Goal: Task Accomplishment & Management: Complete application form

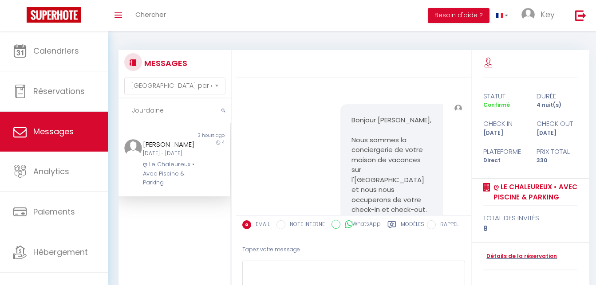
select select "message"
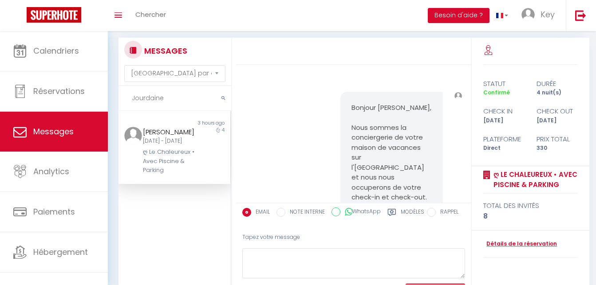
scroll to position [1953, 0]
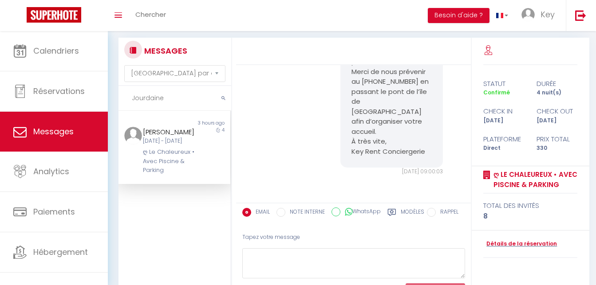
type input "Kpartor"
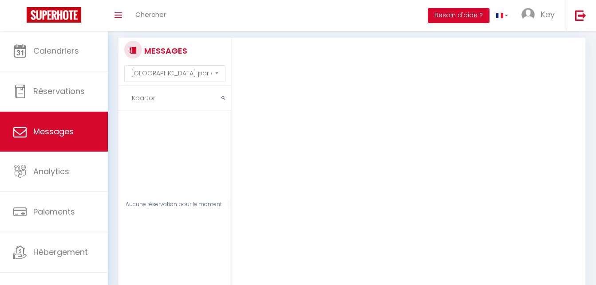
scroll to position [0, 0]
click at [191, 95] on input "Kpartor" at bounding box center [174, 98] width 113 height 25
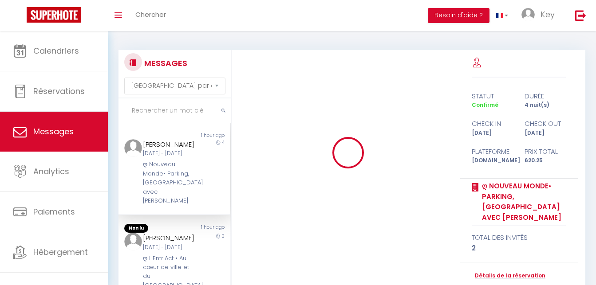
select select "message"
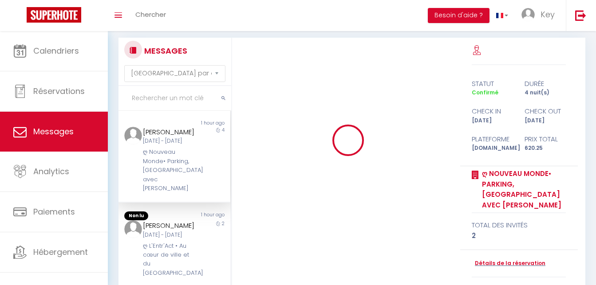
scroll to position [12, 0]
click at [166, 94] on input "text" at bounding box center [174, 98] width 113 height 25
paste input "Kpartor"
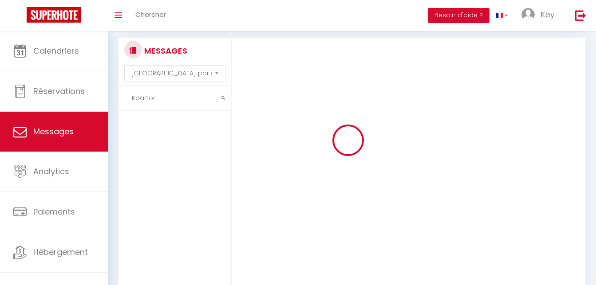
paste input "Kpartor"
click at [185, 104] on input "KpartorKpartor" at bounding box center [174, 98] width 113 height 25
click at [190, 100] on input "KpartorKpartor" at bounding box center [174, 98] width 113 height 25
paste input "text"
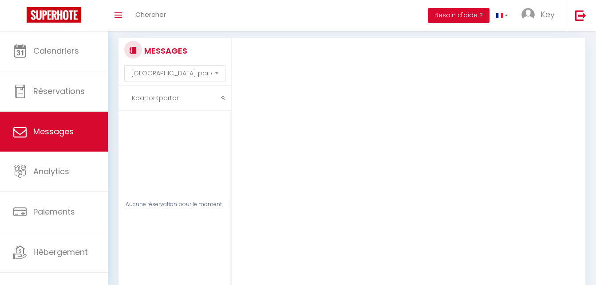
type input "Kpartor"
click at [192, 96] on input "Kpartor" at bounding box center [174, 98] width 113 height 25
click at [197, 95] on input "text" at bounding box center [174, 98] width 113 height 25
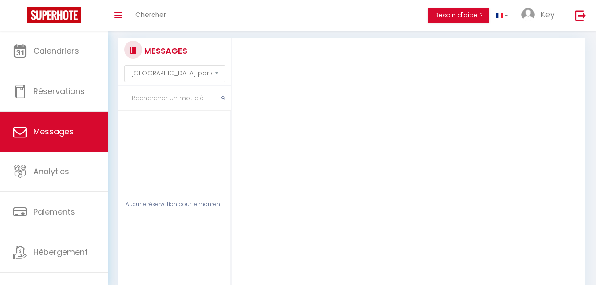
paste input "Coquel"
click at [170, 96] on input "Coquel" at bounding box center [174, 98] width 113 height 25
paste input "PETIT"
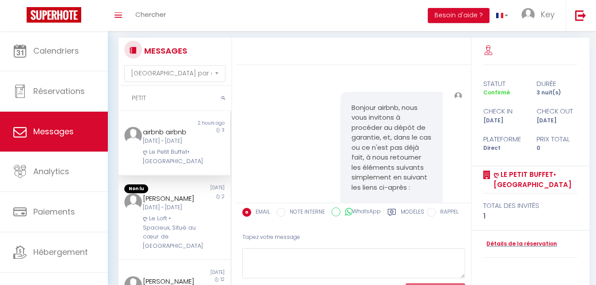
scroll to position [236, 0]
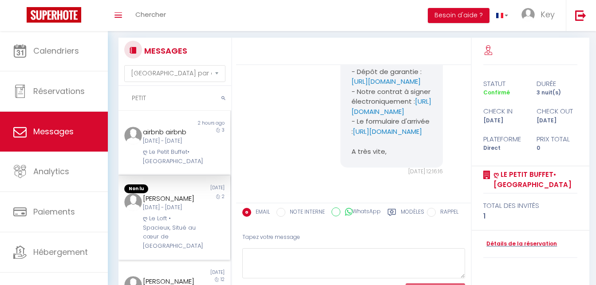
type input "PETIT"
click at [161, 212] on div "Ven 05 Sep - Dim 07 Sep" at bounding box center [170, 208] width 54 height 8
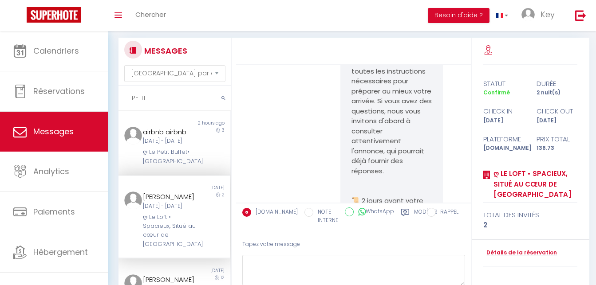
scroll to position [5066, 0]
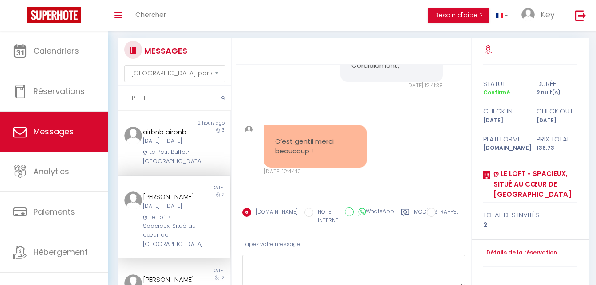
click at [414, 214] on label "Modèles" at bounding box center [426, 217] width 24 height 18
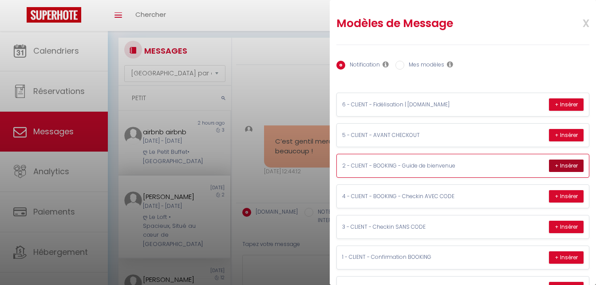
click at [554, 164] on button "+ Insérer" at bounding box center [566, 166] width 35 height 12
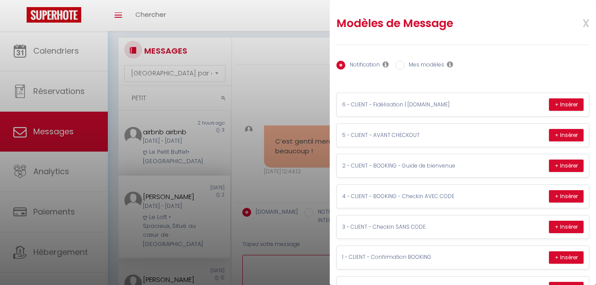
type textarea "Merci Julie, nous avons bien reçu le formulaire et nous vous en remercions 🙏 Vo…"
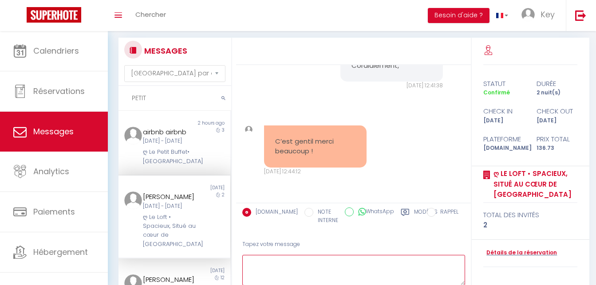
scroll to position [0, 0]
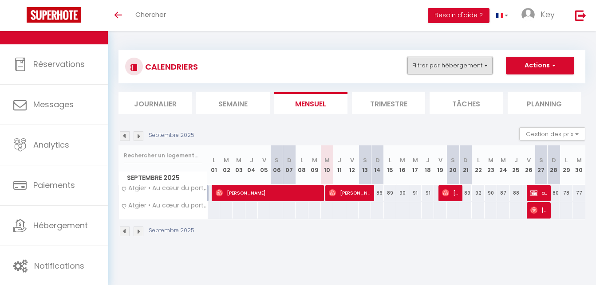
click at [456, 69] on button "Filtrer par hébergement" at bounding box center [449, 66] width 85 height 18
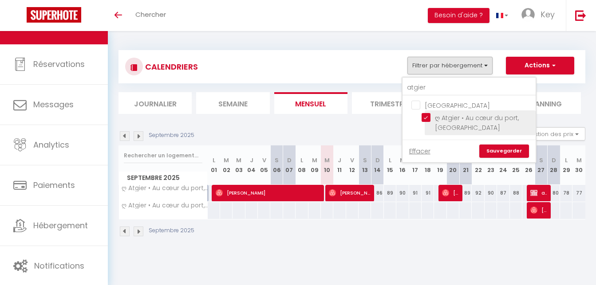
click at [429, 119] on input "ღ Atgier • Au cœur du port, [GEOGRAPHIC_DATA]" at bounding box center [477, 117] width 111 height 9
checkbox input "false"
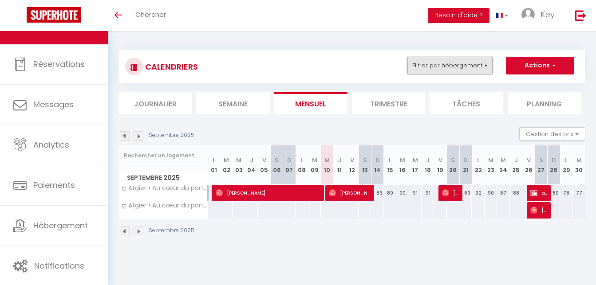
click at [465, 64] on button "Filtrer par hébergement" at bounding box center [449, 66] width 85 height 18
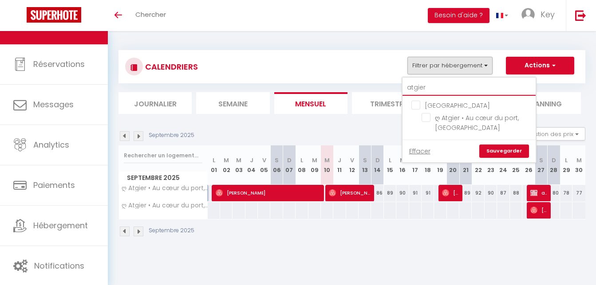
click at [439, 86] on input "atgier" at bounding box center [468, 88] width 133 height 16
type input "l"
checkbox input "false"
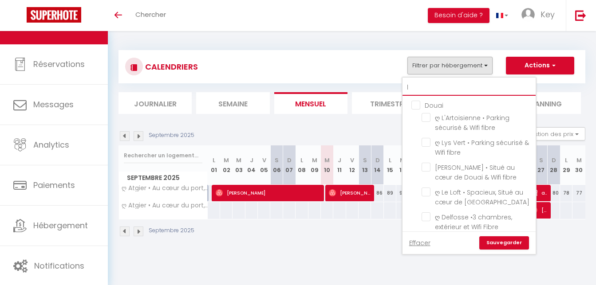
type input "lo"
checkbox input "false"
type input "lof"
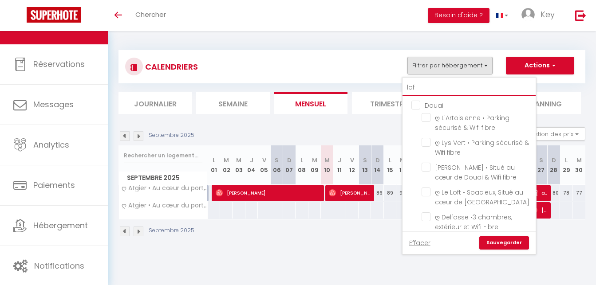
checkbox input "false"
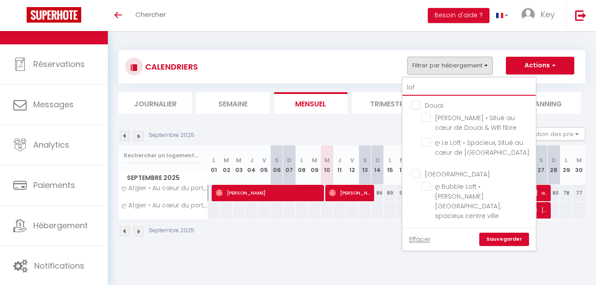
type input "loft"
checkbox input "false"
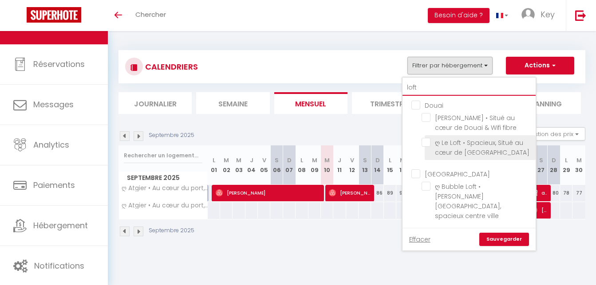
type input "loft"
click at [427, 140] on input "ღ Le Loft • Spacieux, Situé au cœur de [GEOGRAPHIC_DATA]" at bounding box center [477, 142] width 111 height 9
checkbox input "true"
checkbox input "false"
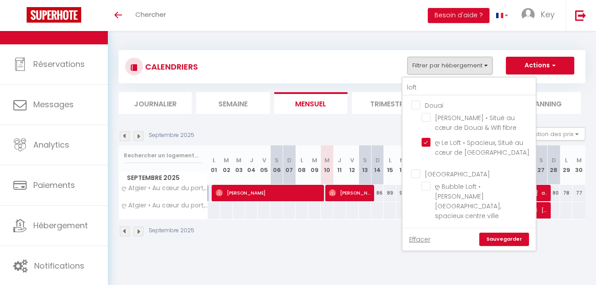
click at [488, 233] on link "Sauvegarder" at bounding box center [504, 239] width 50 height 13
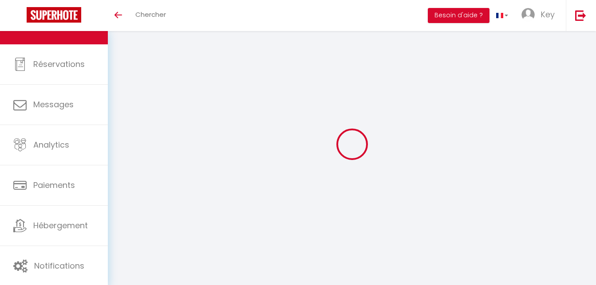
select select "KO"
select select "0"
select select "23274"
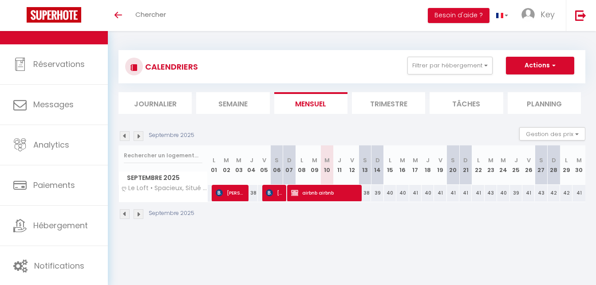
drag, startPoint x: 270, startPoint y: 197, endPoint x: 283, endPoint y: 195, distance: 13.4
click at [269, 197] on span "[PERSON_NAME]" at bounding box center [274, 193] width 16 height 17
select select "OK"
select select
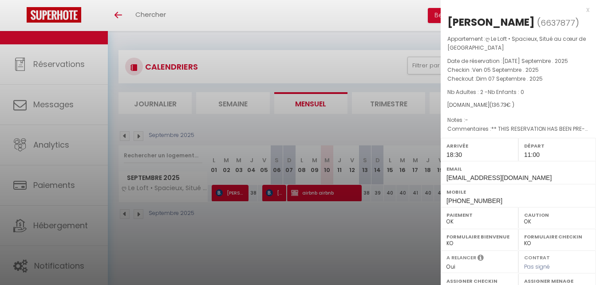
click at [489, 20] on div "[PERSON_NAME]" at bounding box center [490, 22] width 87 height 14
copy div "PETIT"
click at [347, 240] on div at bounding box center [298, 142] width 596 height 285
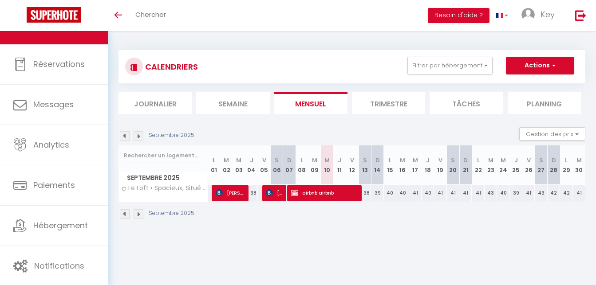
click at [377, 195] on div "39" at bounding box center [377, 193] width 12 height 16
type input "39"
type input "Dim 14 Septembre 2025"
type input "Lun 15 Septembre 2025"
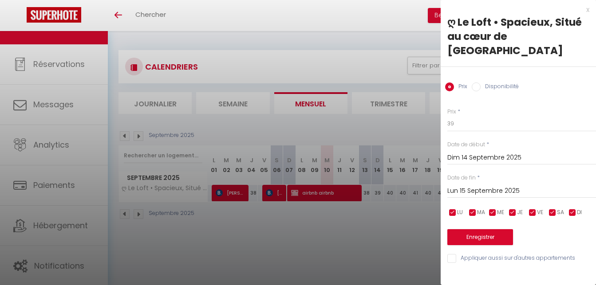
click at [367, 233] on div at bounding box center [298, 142] width 596 height 285
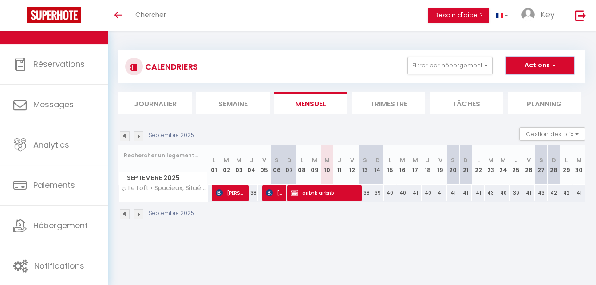
click at [563, 67] on button "Actions" at bounding box center [540, 66] width 68 height 18
click at [546, 86] on link "Nouvelle réservation" at bounding box center [530, 85] width 77 height 13
select select
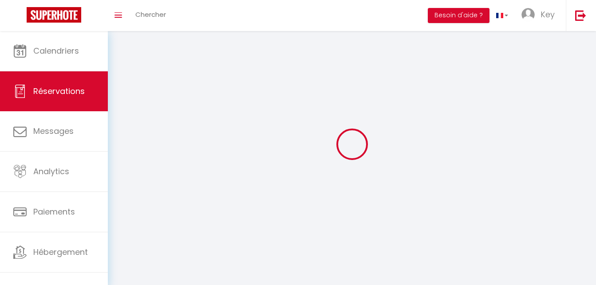
select select
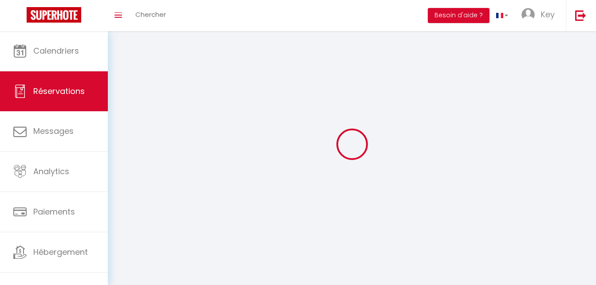
select select
checkbox input "false"
select select
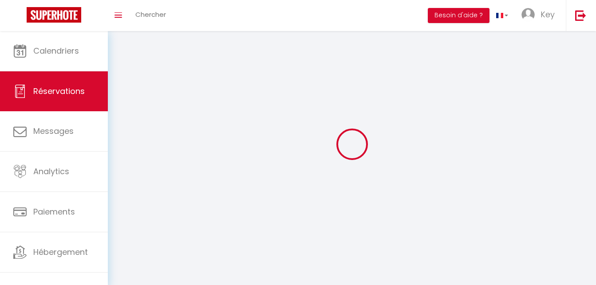
select select
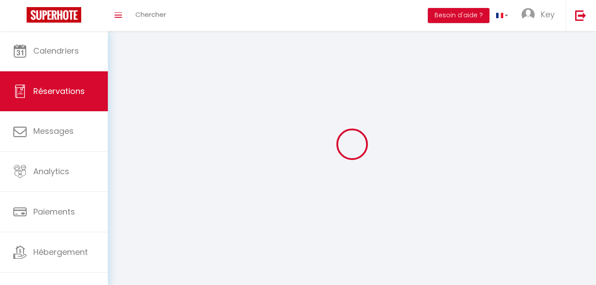
select select
checkbox input "false"
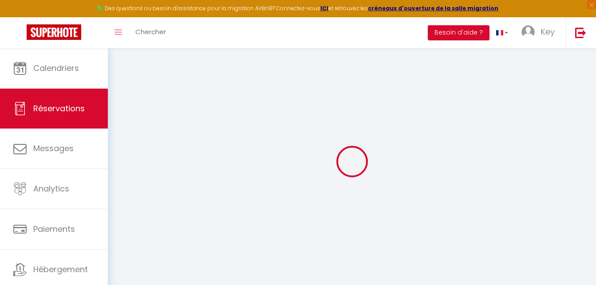
select select
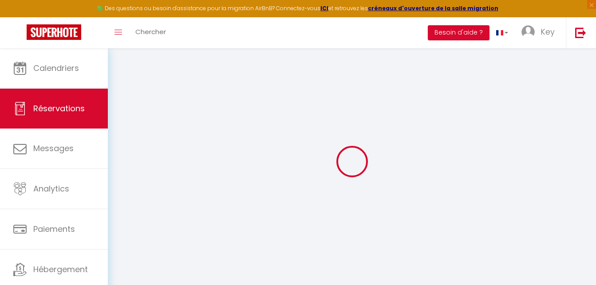
select select
checkbox input "false"
select select
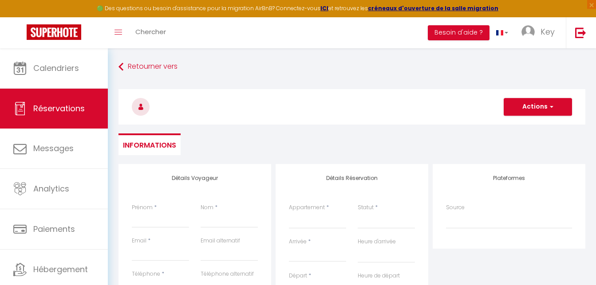
select select
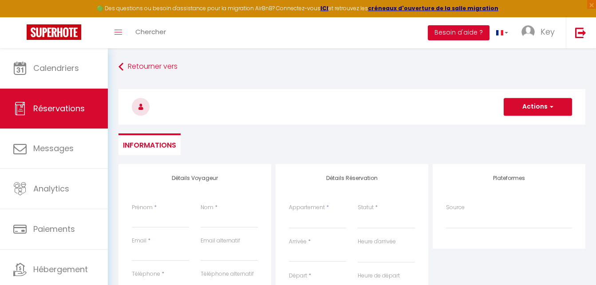
select select
checkbox input "false"
select select
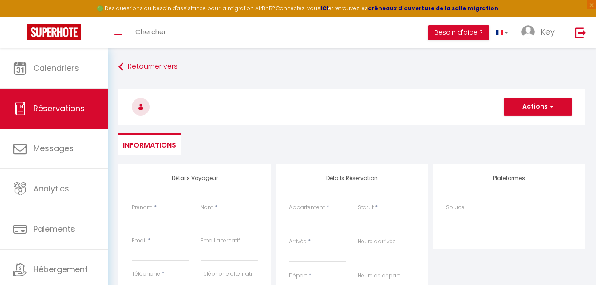
select select
checkbox input "false"
select select
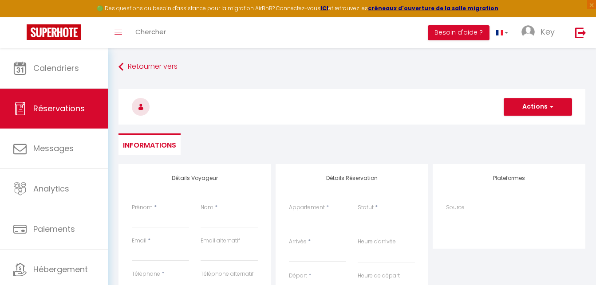
select select
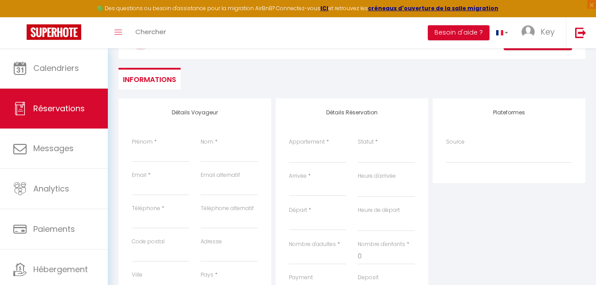
scroll to position [91, 0]
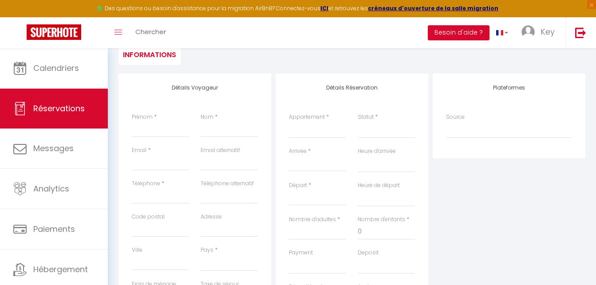
click at [315, 161] on input "Arrivée" at bounding box center [317, 165] width 57 height 12
click at [297, 249] on span "14" at bounding box center [298, 251] width 19 height 18
select select
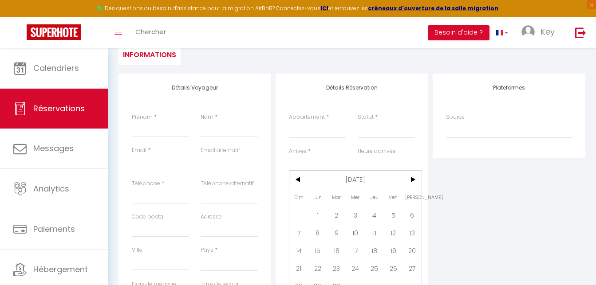
type input "Dim 14 Septembre 2025"
select select
type input "Lun 15 Septembre 2025"
select select
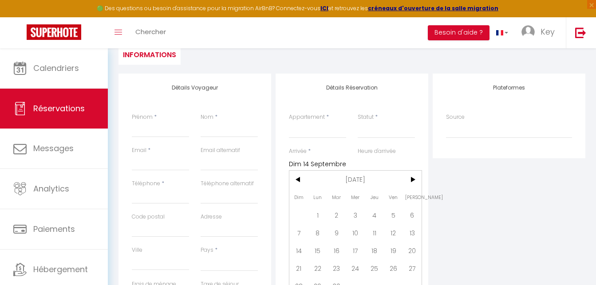
select select
checkbox input "false"
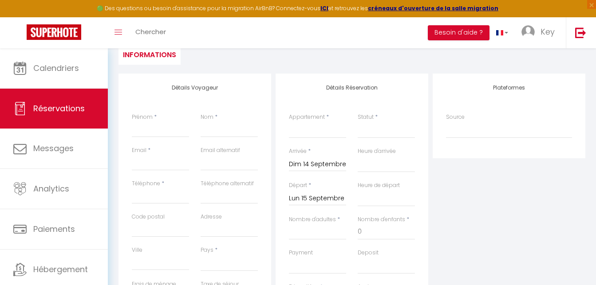
click at [323, 201] on input "Lun 15 Septembre 2025" at bounding box center [317, 199] width 57 height 12
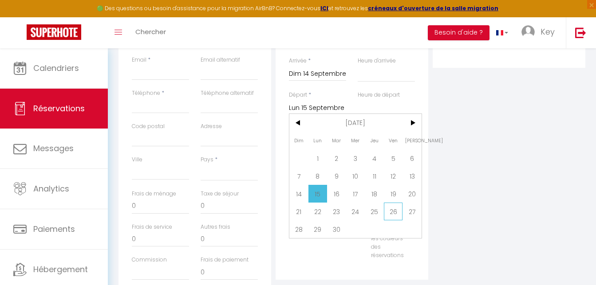
click at [388, 214] on span "26" at bounding box center [393, 212] width 19 height 18
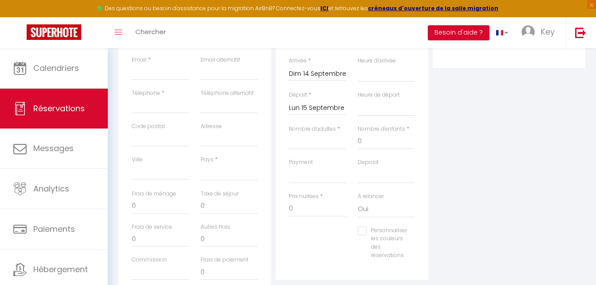
select select
type input "Ven 26 Septembre 2025"
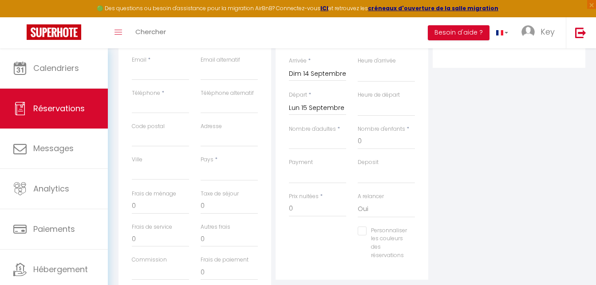
select select
checkbox input "false"
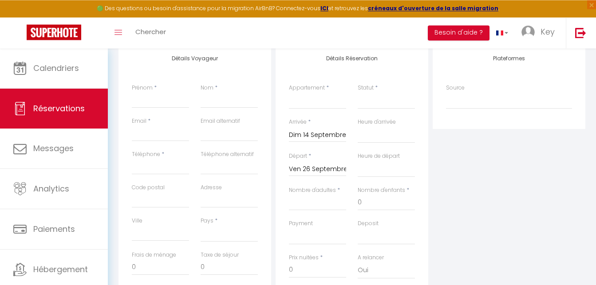
scroll to position [91, 0]
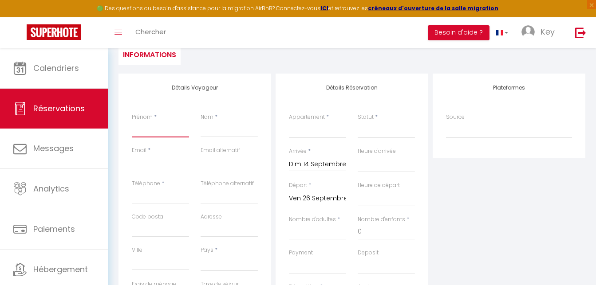
click at [158, 131] on input "Prénom" at bounding box center [160, 130] width 57 height 16
type input "a"
select select
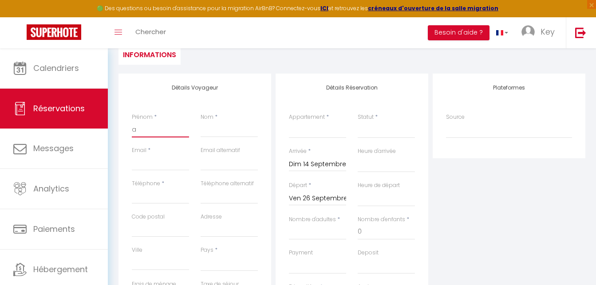
select select
checkbox input "false"
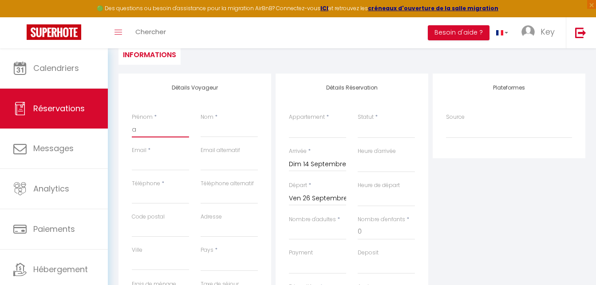
type input "ai"
select select
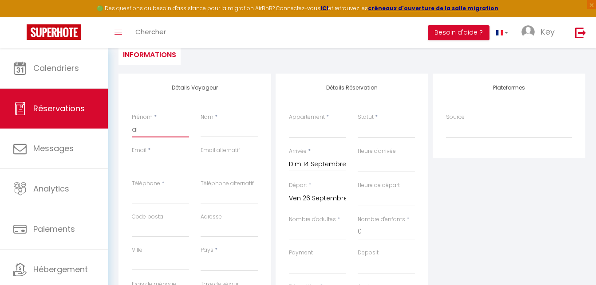
select select
checkbox input "false"
type input "air"
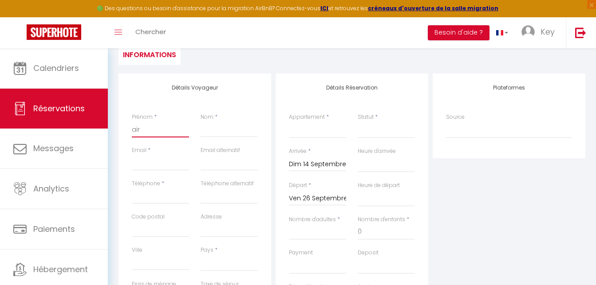
select select
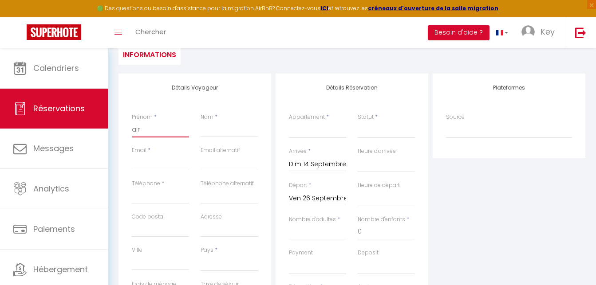
select select
checkbox input "false"
type input "airb"
select select
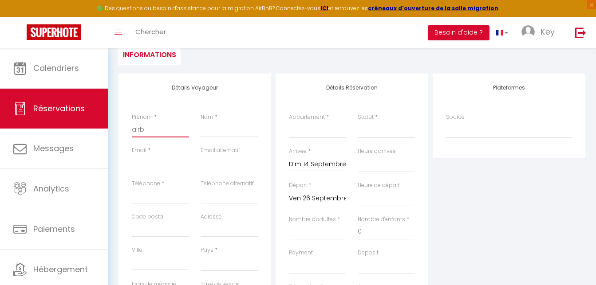
select select
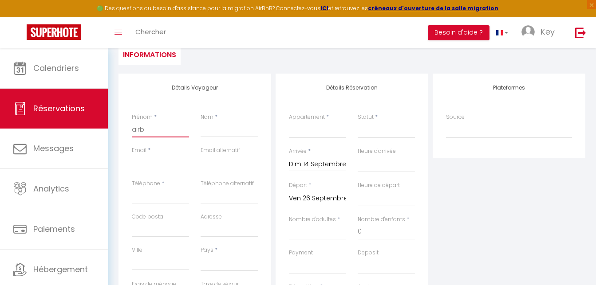
select select
checkbox input "false"
type input "airbn"
select select
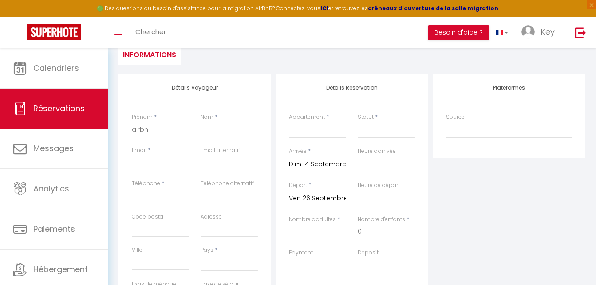
select select
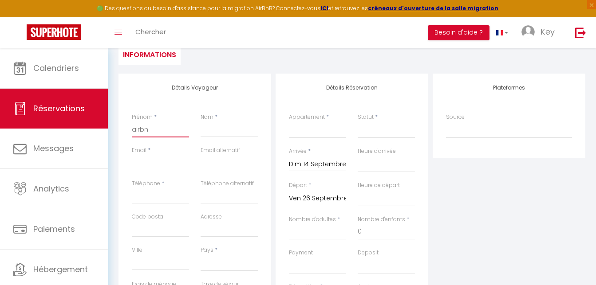
checkbox input "false"
type input "airbnb"
select select
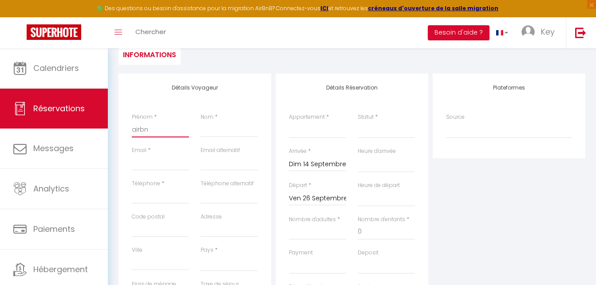
select select
checkbox input "false"
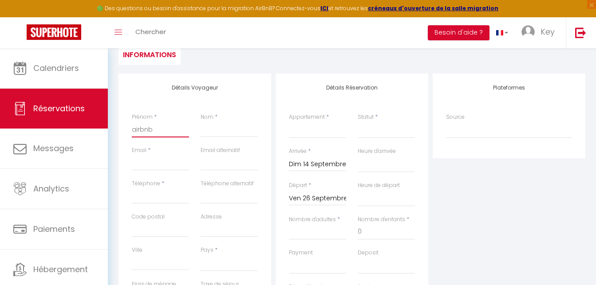
type input "airbnb"
type input "a"
select select
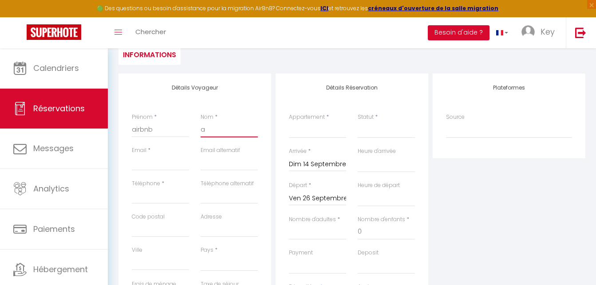
select select
checkbox input "false"
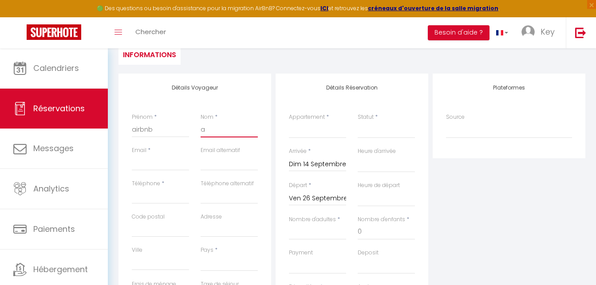
type input "ai"
select select
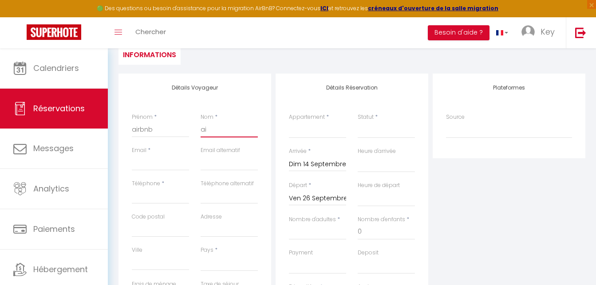
select select
checkbox input "false"
type input "air"
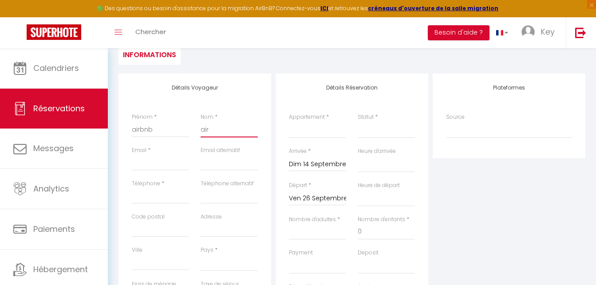
select select
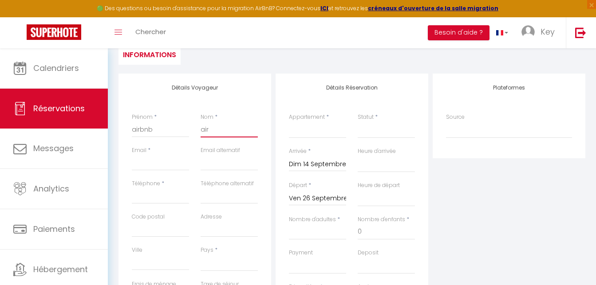
select select
checkbox input "false"
type input "airb"
select select
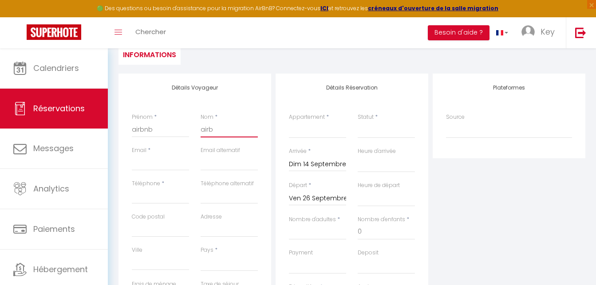
select select
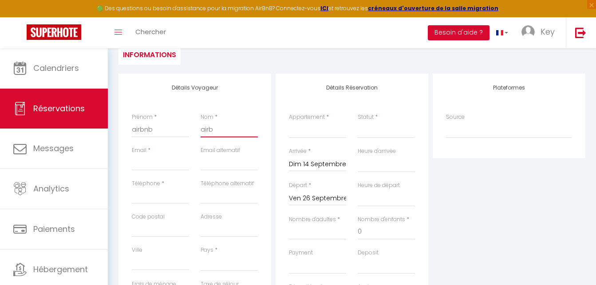
select select
checkbox input "false"
type input "airbn"
select select
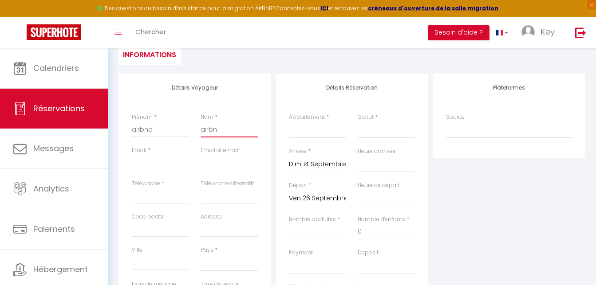
select select
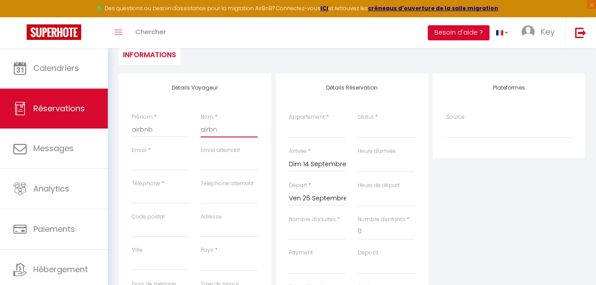
checkbox input "false"
type input "airbnb"
select select
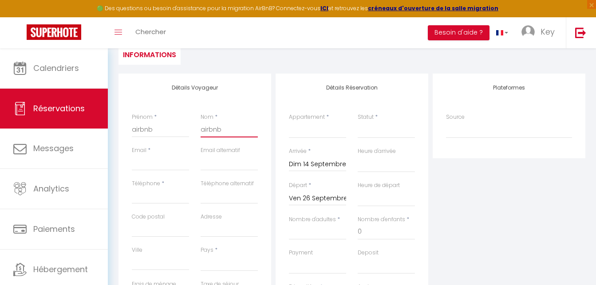
select select
checkbox input "false"
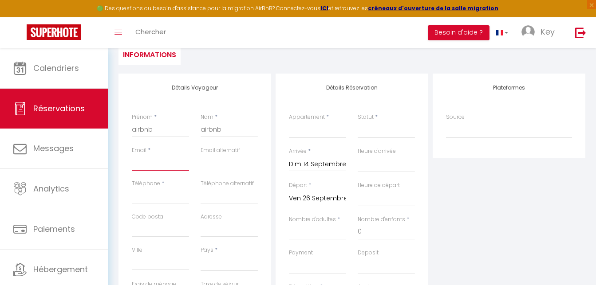
click at [155, 169] on input "Email client" at bounding box center [160, 163] width 57 height 16
click at [209, 163] on input "email" at bounding box center [229, 163] width 57 height 16
click at [289, 122] on select "ღ Fabrik • Parking sécurisé & Wifi fibre ღ L'Artoisienne • Parking sécurisé & W…" at bounding box center [317, 130] width 57 height 17
click option "ღ Le Loft • Spacieux, Situé au cœur de [GEOGRAPHIC_DATA]" at bounding box center [0, 0] width 0 height 0
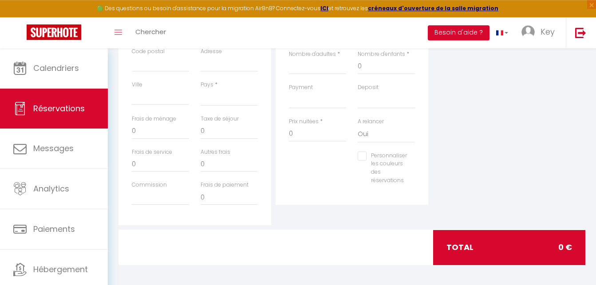
scroll to position [258, 0]
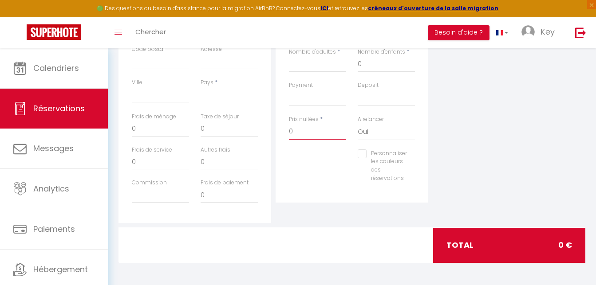
click at [316, 130] on input "0" at bounding box center [317, 132] width 57 height 16
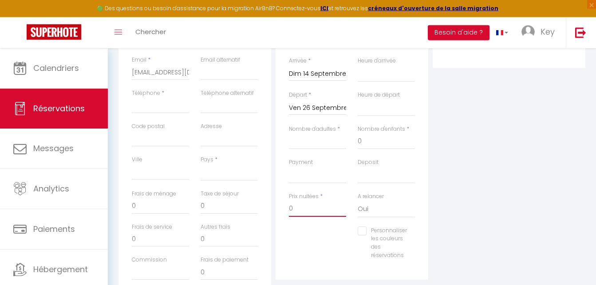
scroll to position [168, 0]
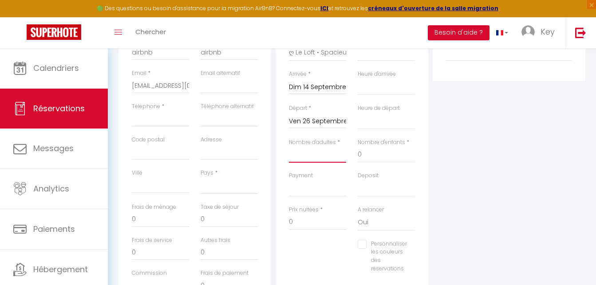
click at [324, 154] on input "Nombre d'adultes" at bounding box center [317, 155] width 57 height 16
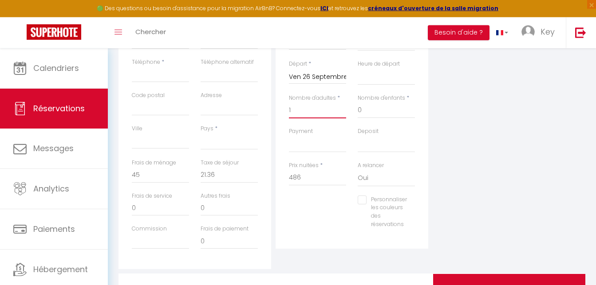
scroll to position [213, 0]
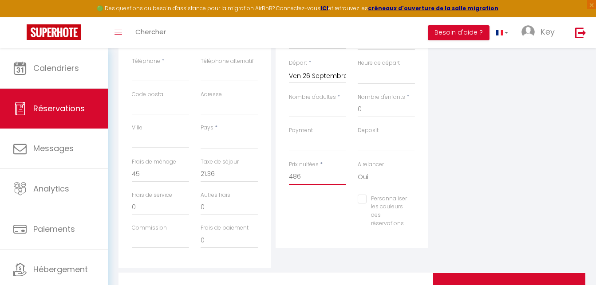
drag, startPoint x: 307, startPoint y: 177, endPoint x: 268, endPoint y: 179, distance: 39.1
click at [289, 179] on input "486" at bounding box center [317, 177] width 57 height 16
click at [305, 227] on div "Personnaliser les couleurs des réservations #D7092E" at bounding box center [352, 216] width 138 height 42
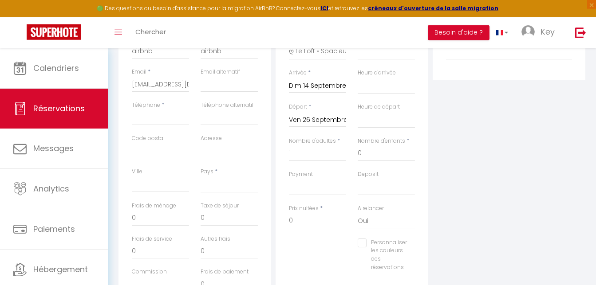
scroll to position [168, 0]
click at [201, 177] on select "[GEOGRAPHIC_DATA] [GEOGRAPHIC_DATA] [GEOGRAPHIC_DATA] [GEOGRAPHIC_DATA] [GEOGRA…" at bounding box center [229, 185] width 57 height 17
click option "[GEOGRAPHIC_DATA]" at bounding box center [0, 0] width 0 height 0
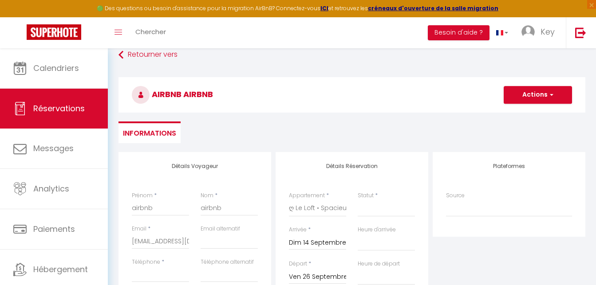
scroll to position [0, 0]
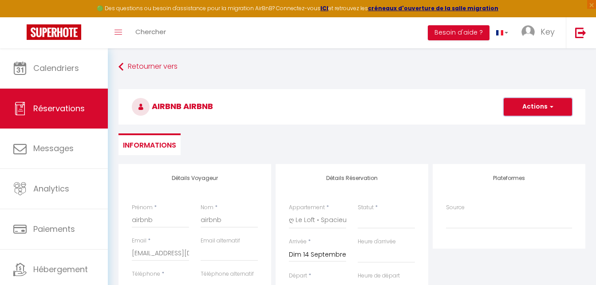
click at [549, 105] on span "button" at bounding box center [550, 107] width 5 height 8
click at [527, 122] on link "Enregistrer" at bounding box center [529, 127] width 70 height 12
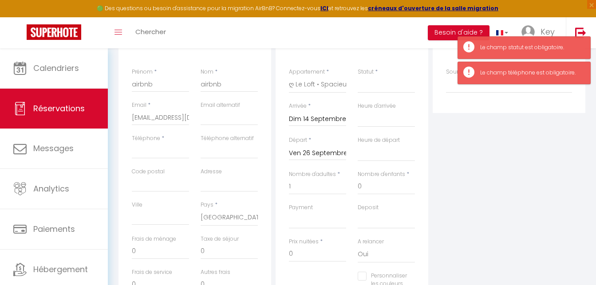
scroll to position [91, 0]
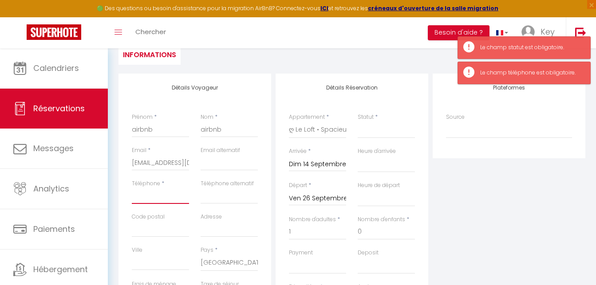
click at [158, 199] on input "Téléphone" at bounding box center [160, 196] width 57 height 16
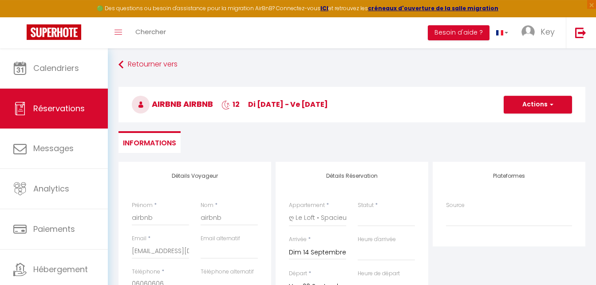
scroll to position [0, 0]
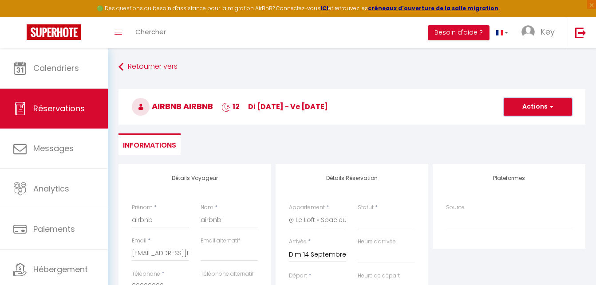
click at [546, 110] on button "Actions" at bounding box center [538, 107] width 68 height 18
click at [536, 127] on link "Enregistrer" at bounding box center [529, 127] width 70 height 12
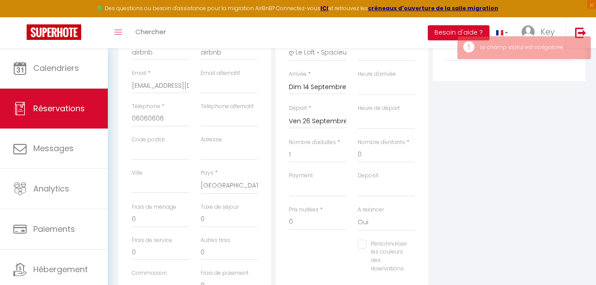
scroll to position [122, 0]
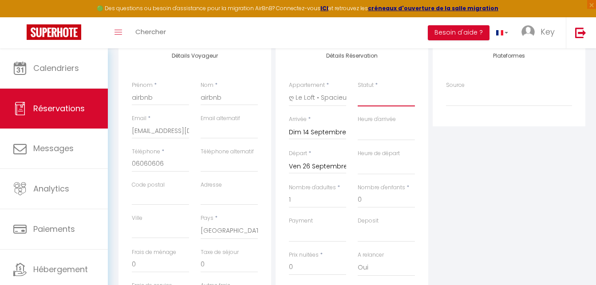
click at [358, 90] on select "Confirmé Non Confirmé [PERSON_NAME] par le voyageur No Show Request" at bounding box center [386, 98] width 57 height 17
click option "Confirmé" at bounding box center [0, 0] width 0 height 0
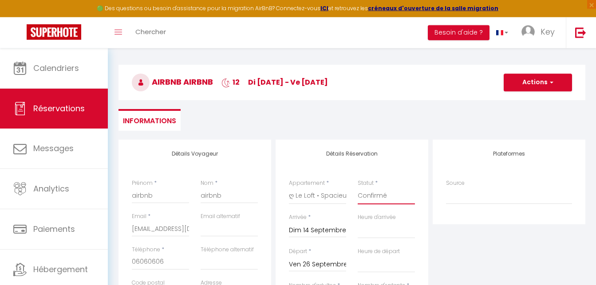
scroll to position [0, 0]
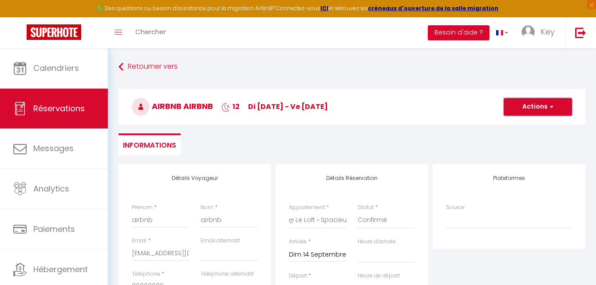
click at [529, 103] on button "Actions" at bounding box center [538, 107] width 68 height 18
click at [524, 127] on link "Enregistrer" at bounding box center [529, 127] width 70 height 12
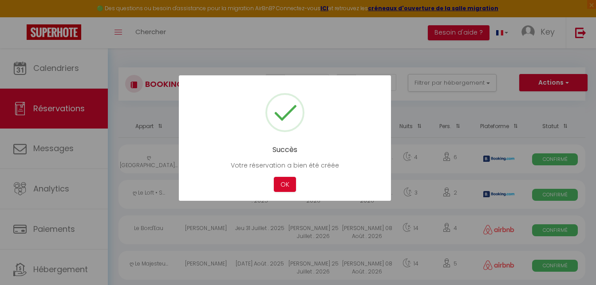
click at [288, 166] on p "Votre réservation a bien été créée" at bounding box center [284, 166] width 185 height 10
click at [285, 181] on button "OK" at bounding box center [285, 185] width 22 height 16
